Goal: Check status: Check status

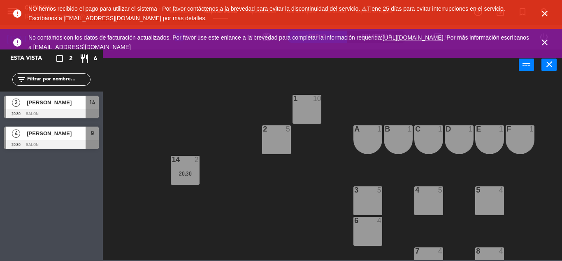
click at [543, 39] on icon "close" at bounding box center [545, 42] width 10 height 10
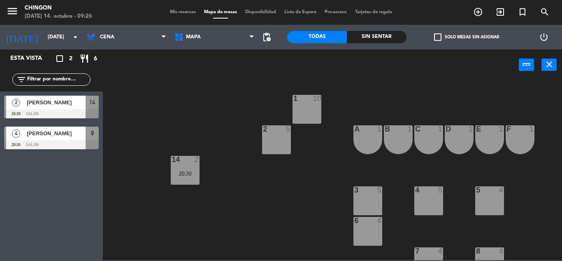
click at [183, 9] on div "Mis reservas Mapa de mesas Disponibilidad Lista de Espera Pre-acceso Tarjetas d…" at bounding box center [281, 12] width 231 height 7
click at [186, 16] on div "menu Chingon [DATE] 14. octubre - 09:26 Mis reservas Mapa de mesas Disponibilid…" at bounding box center [281, 12] width 562 height 25
click at [187, 13] on span "Mis reservas" at bounding box center [183, 12] width 34 height 5
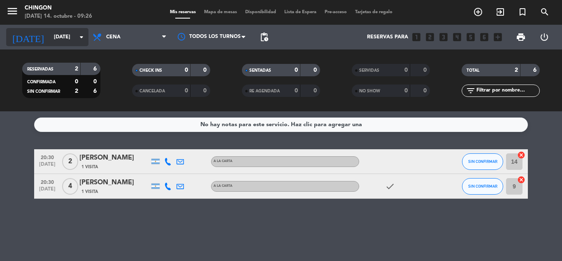
click at [61, 37] on input "[DATE]" at bounding box center [85, 37] width 70 height 14
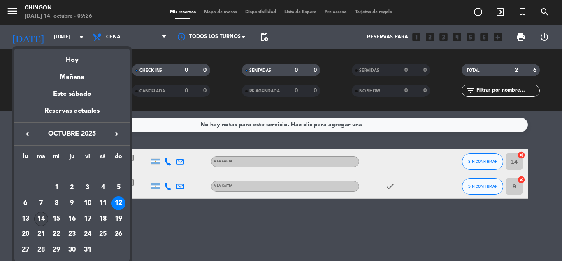
click at [43, 217] on div "14" at bounding box center [41, 219] width 14 height 14
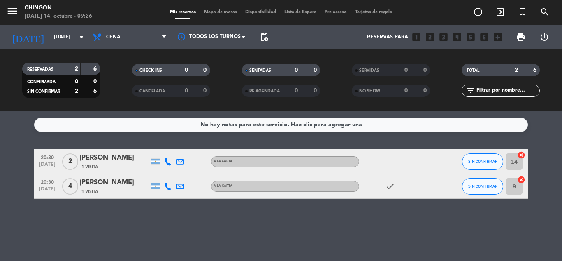
type input "[DATE]"
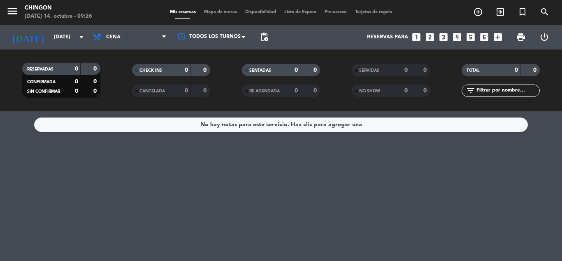
click at [179, 194] on div "No hay notas para este servicio. Haz clic para agregar una" at bounding box center [281, 185] width 562 height 149
click at [182, 189] on div "No hay notas para este servicio. Haz clic para agregar una" at bounding box center [281, 185] width 562 height 149
